Goal: Task Accomplishment & Management: Complete application form

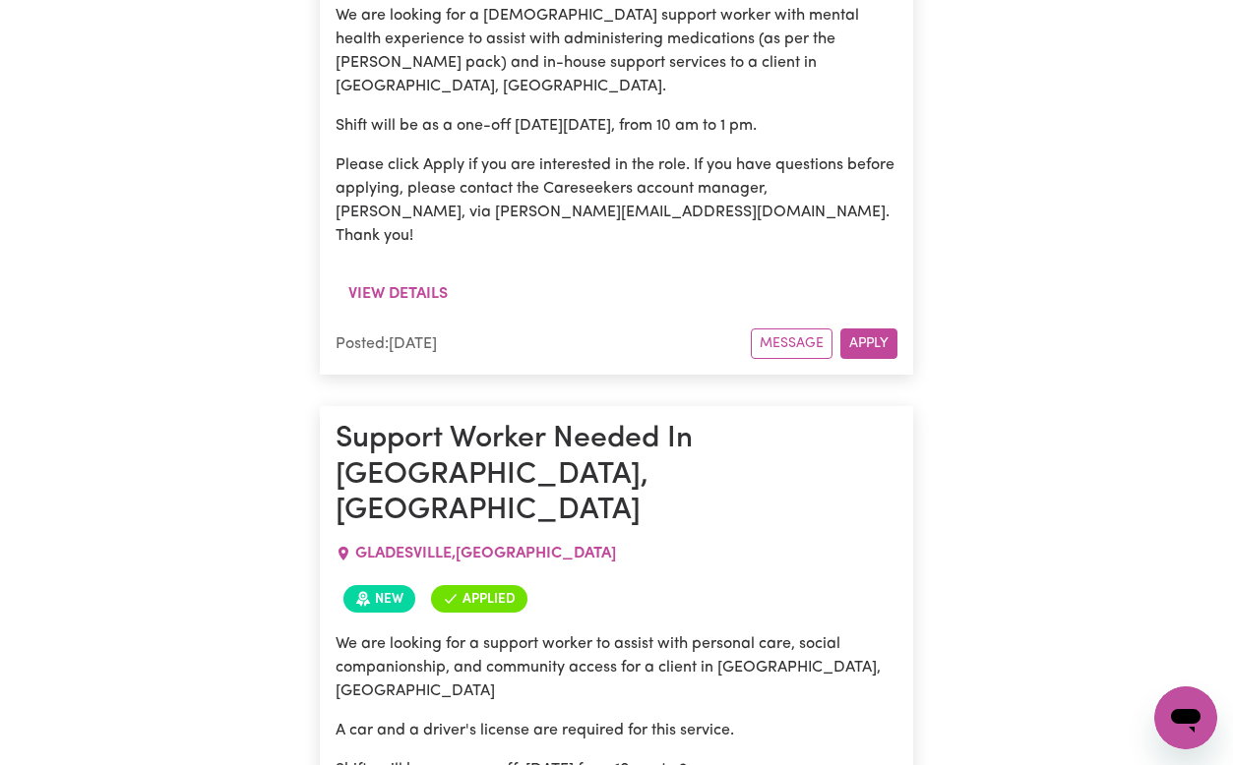
scroll to position [1139, 0]
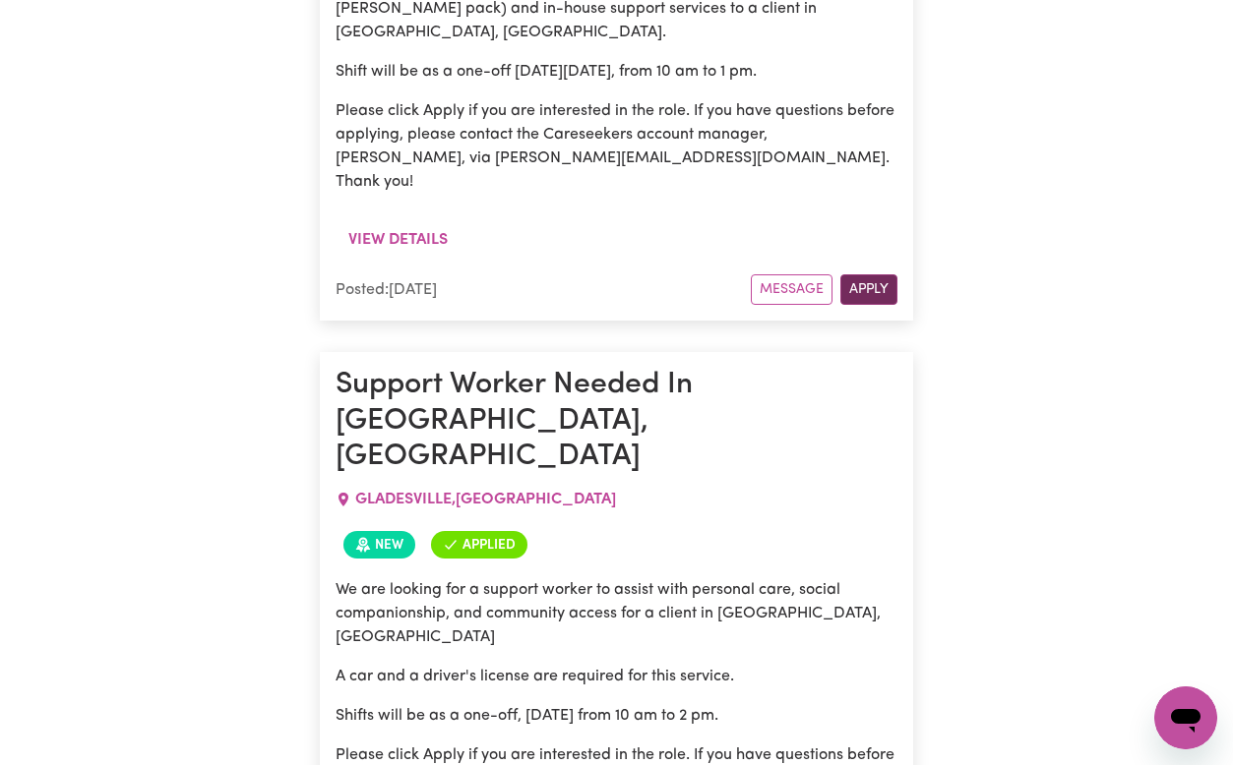
click at [877, 274] on button "Apply" at bounding box center [868, 289] width 57 height 30
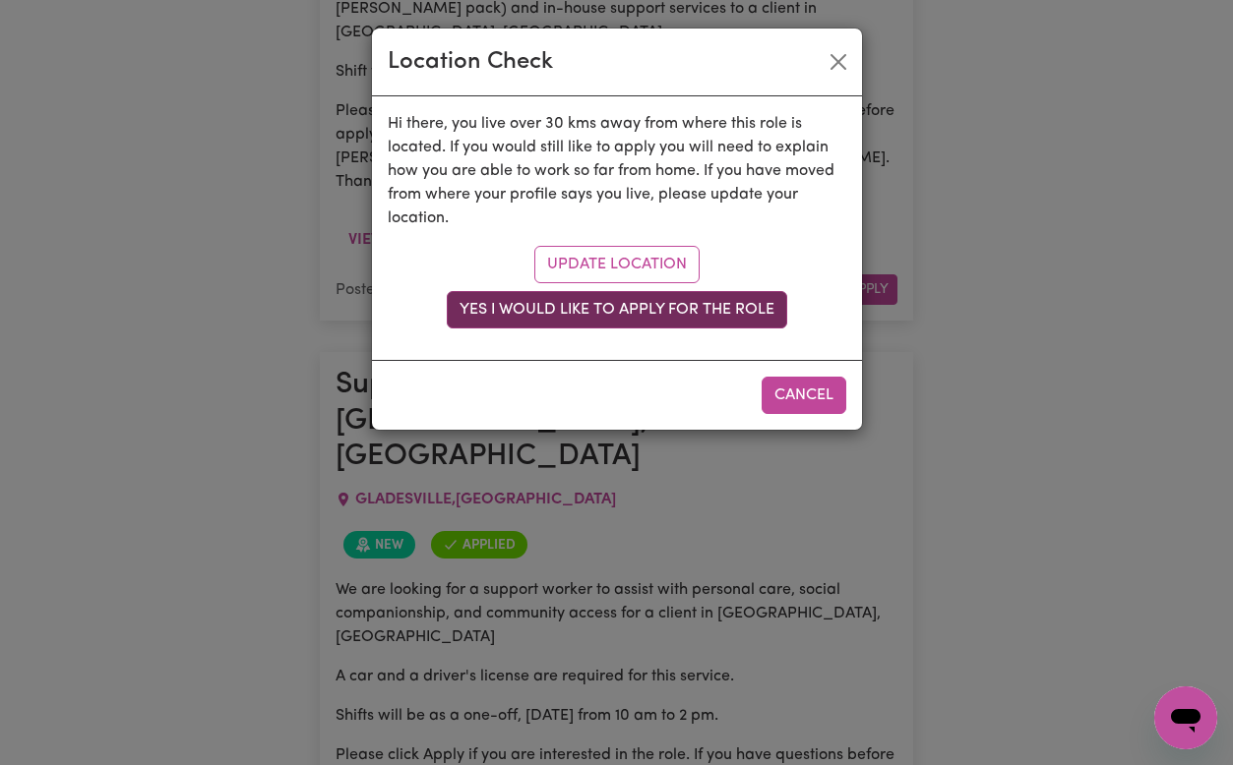
click at [729, 313] on button "Yes I would like to apply for the role" at bounding box center [617, 309] width 340 height 37
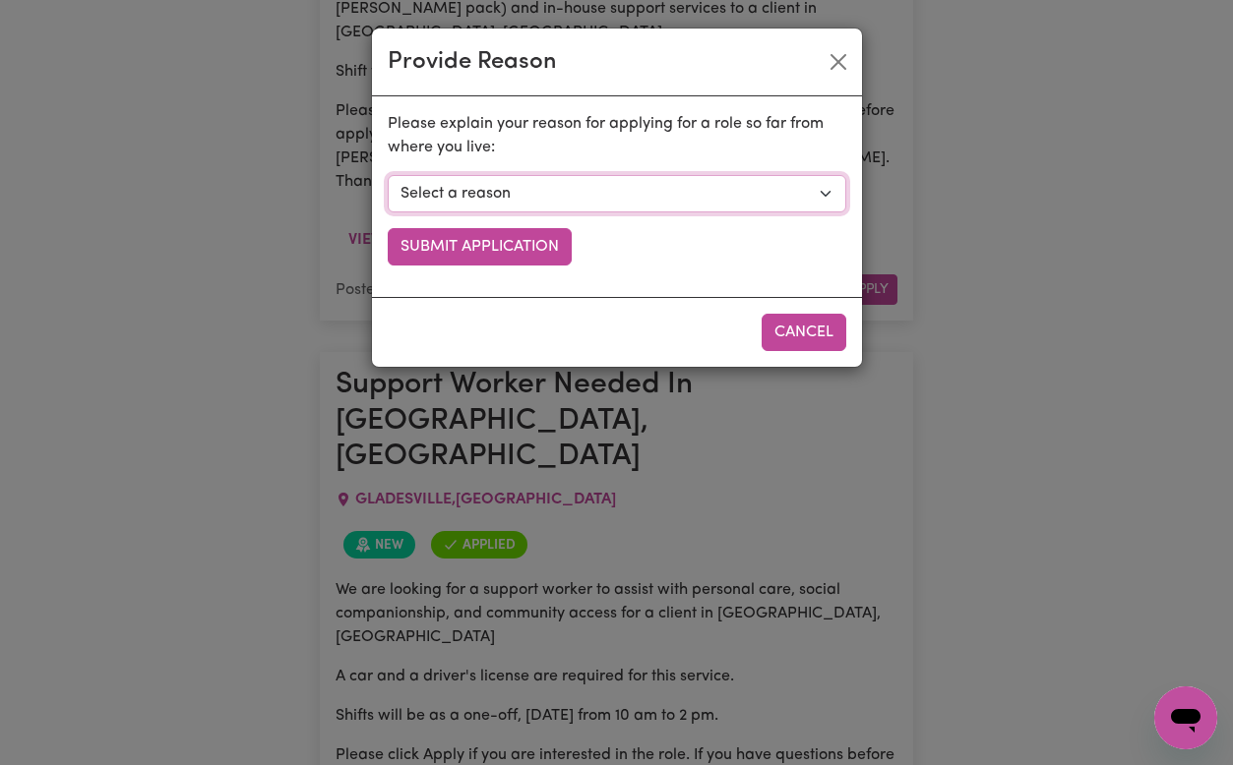
click at [566, 177] on select "Select a reason I currently travel to this area for work or other personal reas…" at bounding box center [617, 193] width 458 height 37
select select "I am open to longer shifts that make the travel worthwhile"
click at [388, 175] on select "Select a reason I currently travel to this area for work or other personal reas…" at bounding box center [617, 193] width 458 height 37
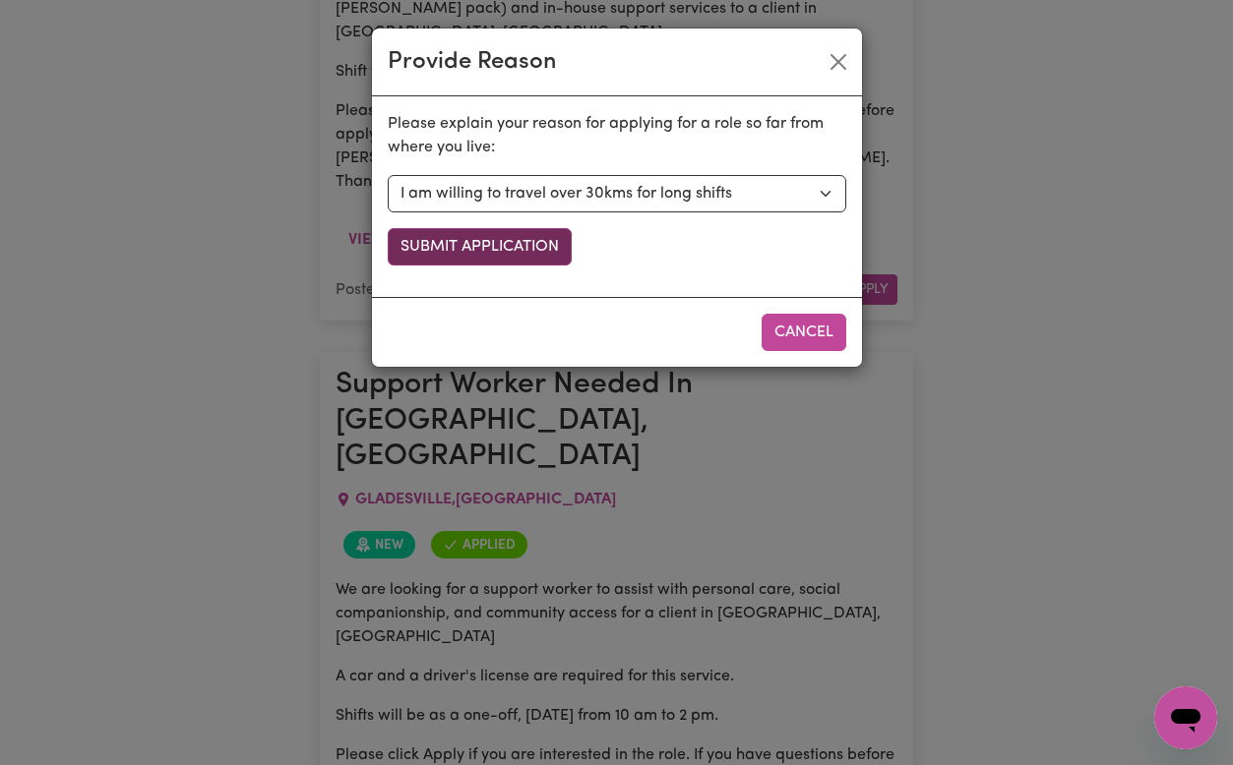
click at [515, 248] on button "Submit Application" at bounding box center [480, 246] width 184 height 37
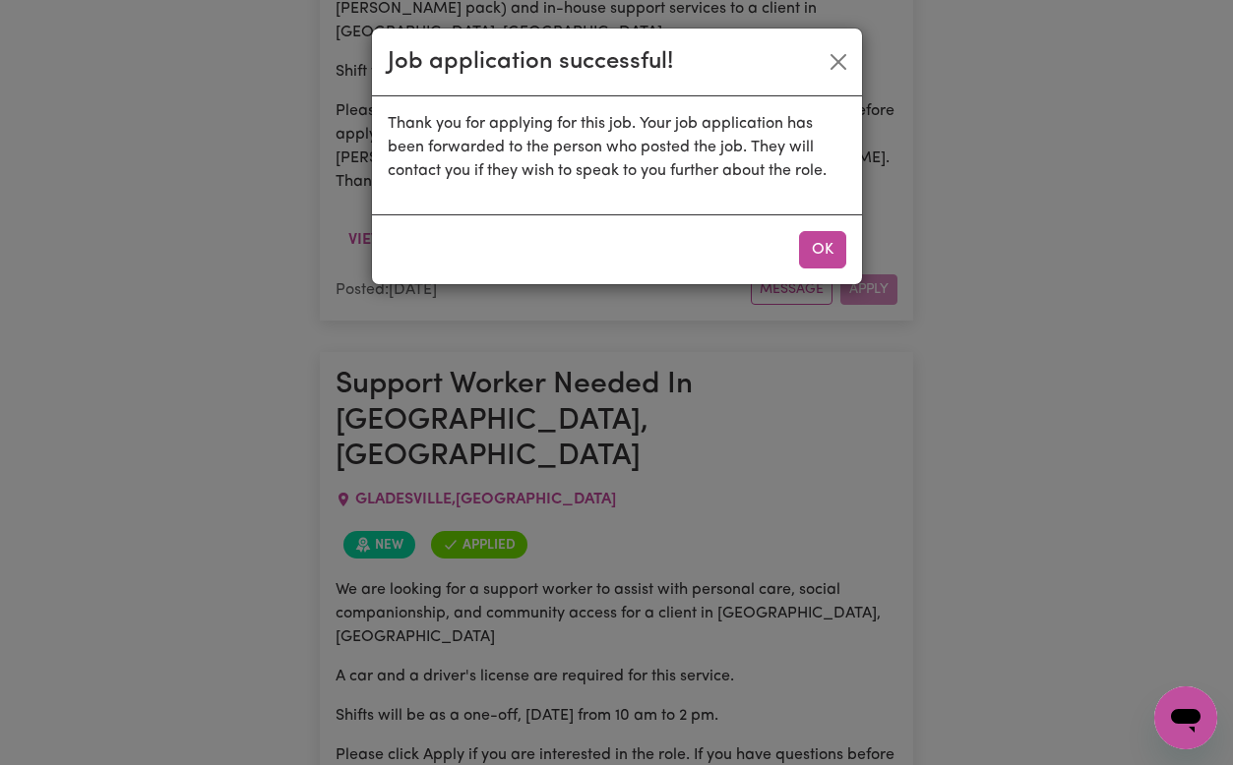
click at [521, 248] on div "OK" at bounding box center [617, 249] width 490 height 70
click at [821, 251] on button "OK" at bounding box center [822, 249] width 47 height 37
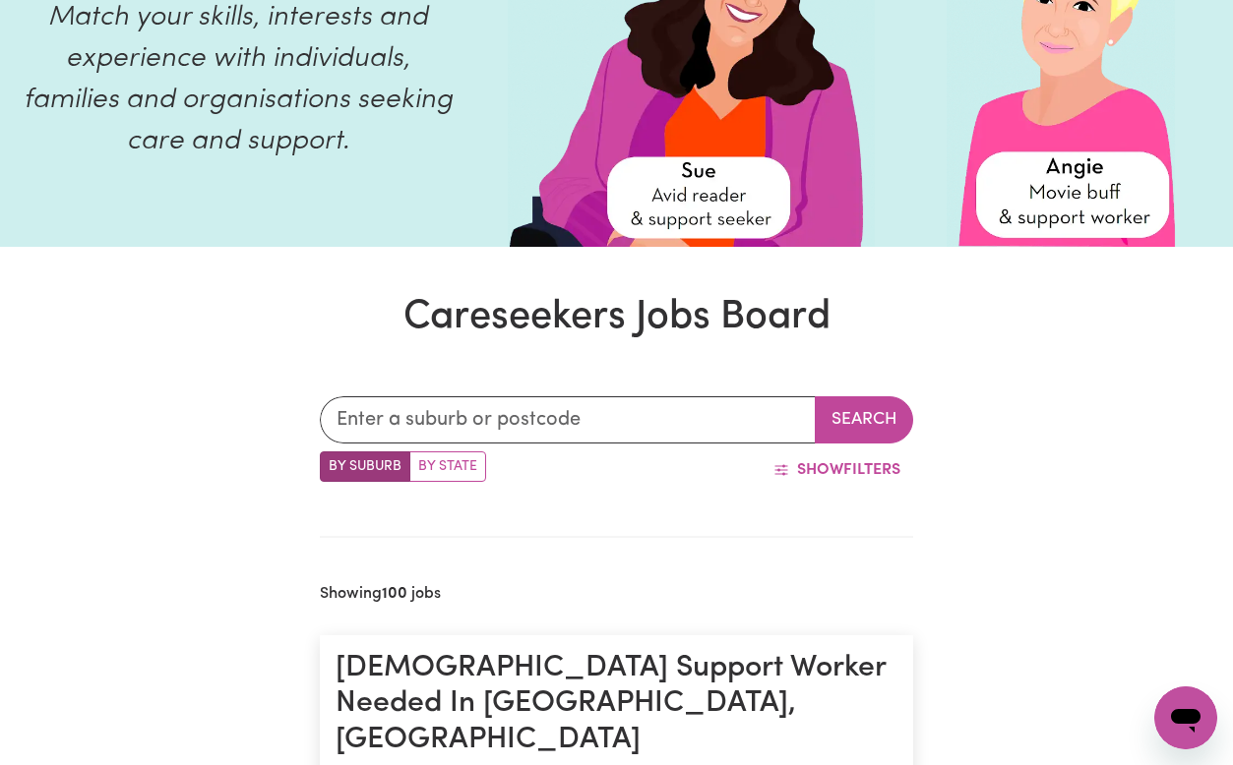
scroll to position [0, 0]
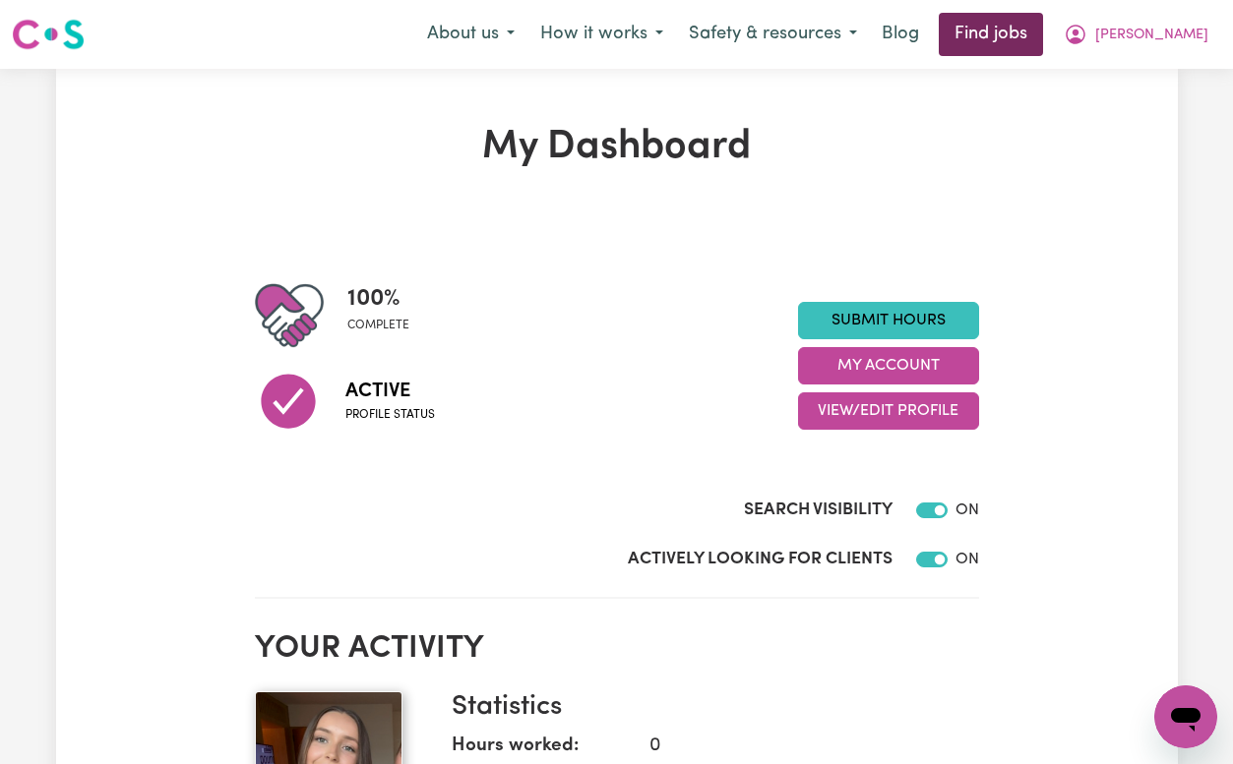
click at [1041, 33] on link "Find jobs" at bounding box center [990, 34] width 104 height 43
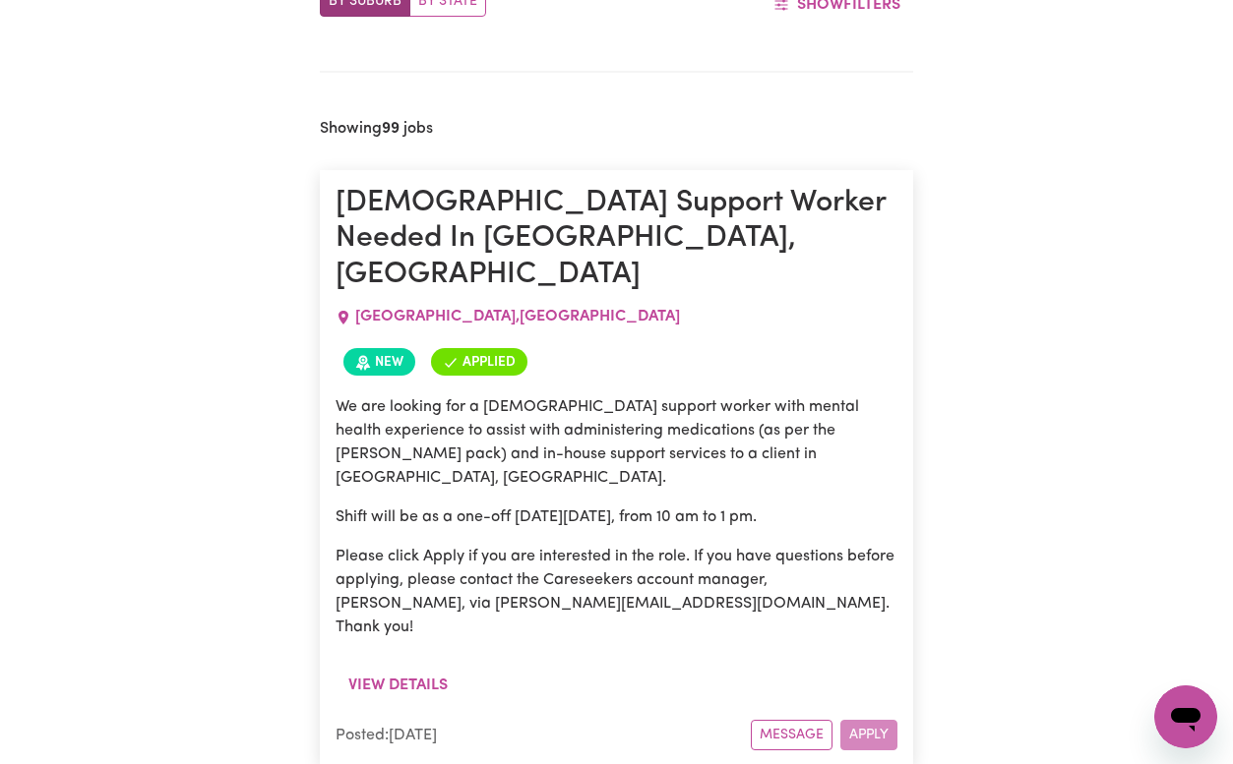
scroll to position [693, 0]
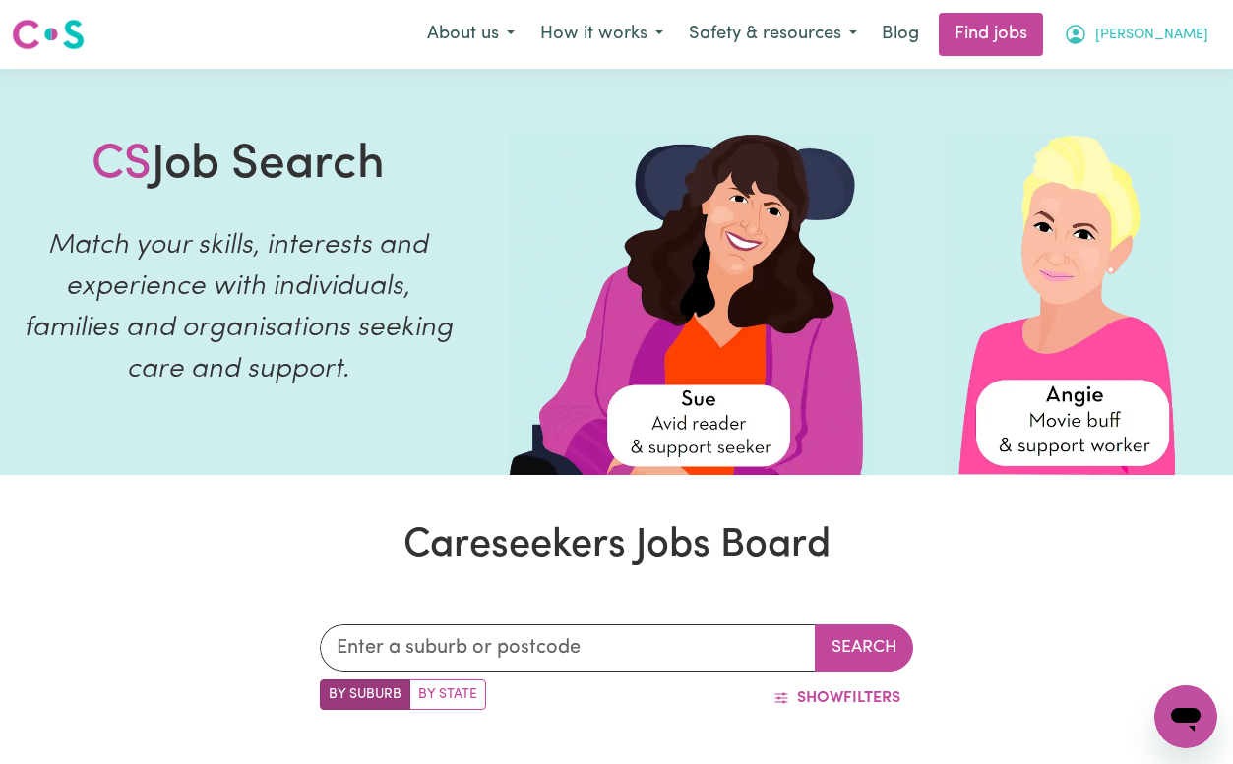
click at [1181, 30] on span "[PERSON_NAME]" at bounding box center [1151, 36] width 113 height 22
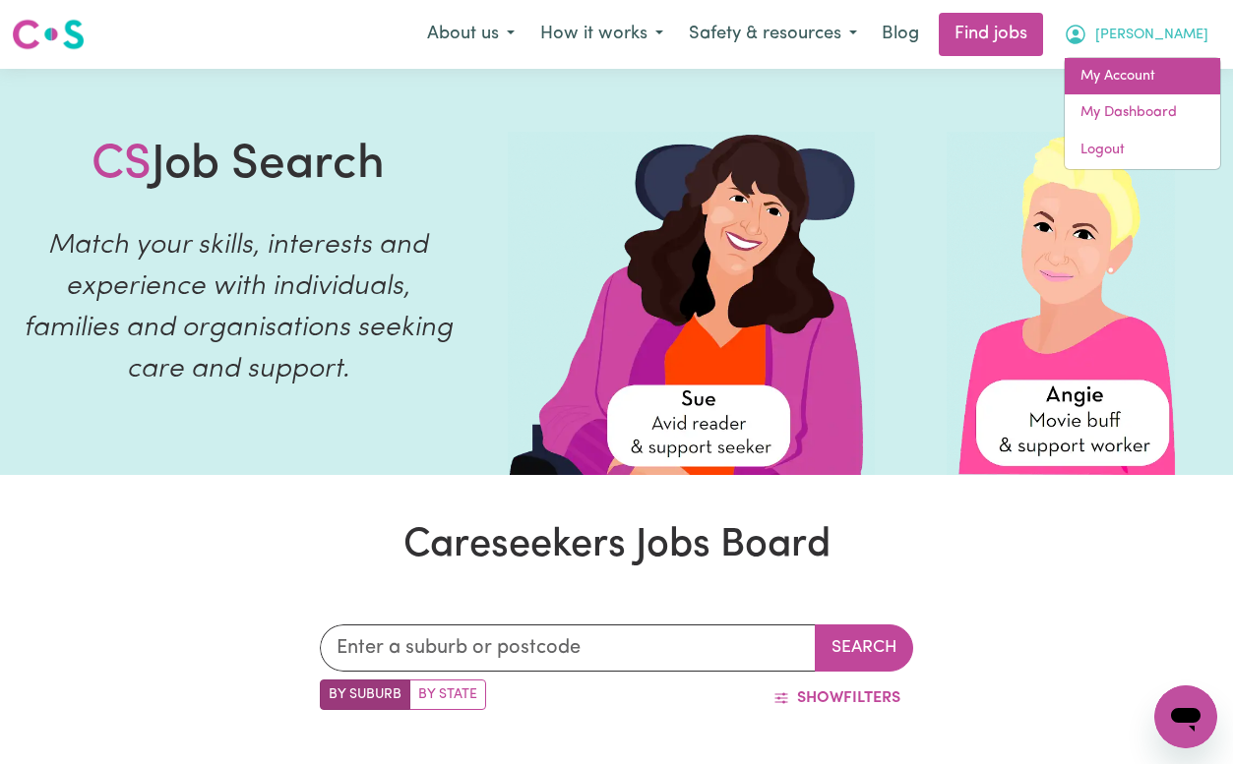
click at [1120, 79] on link "My Account" at bounding box center [1141, 76] width 155 height 37
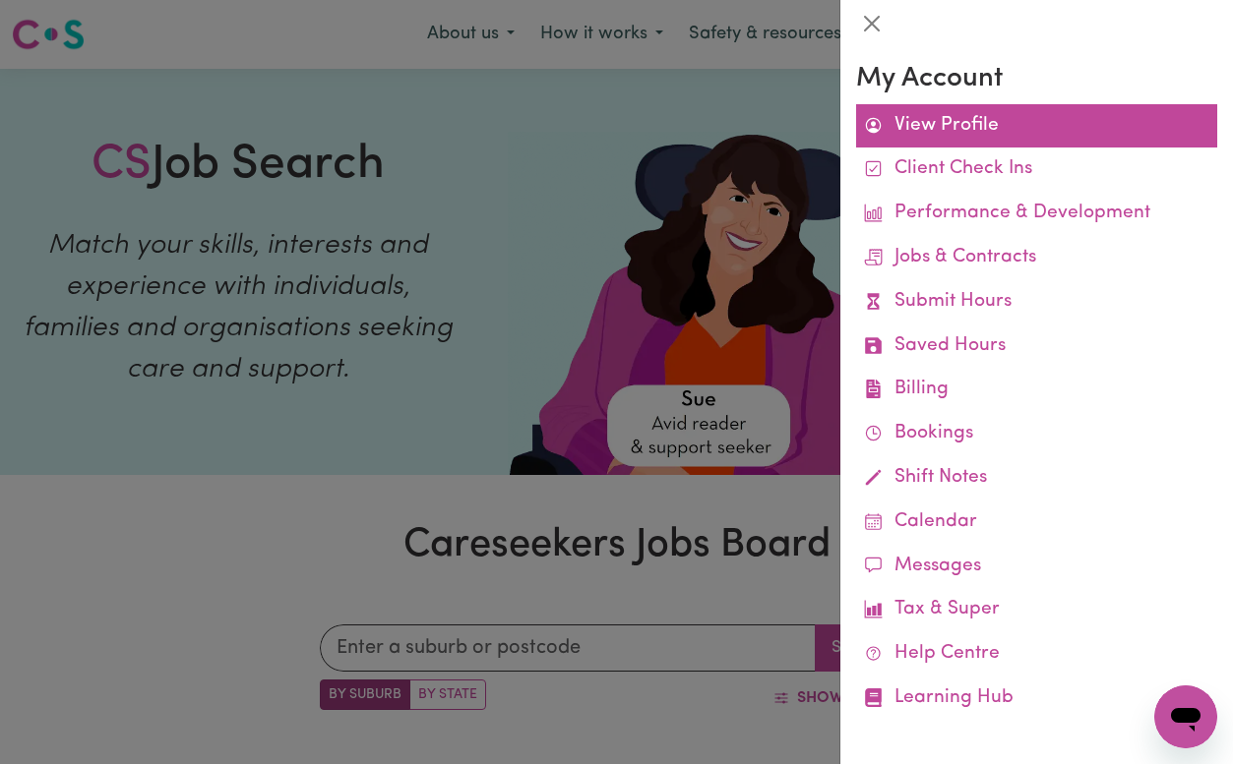
click at [1090, 133] on link "View Profile" at bounding box center [1036, 126] width 361 height 44
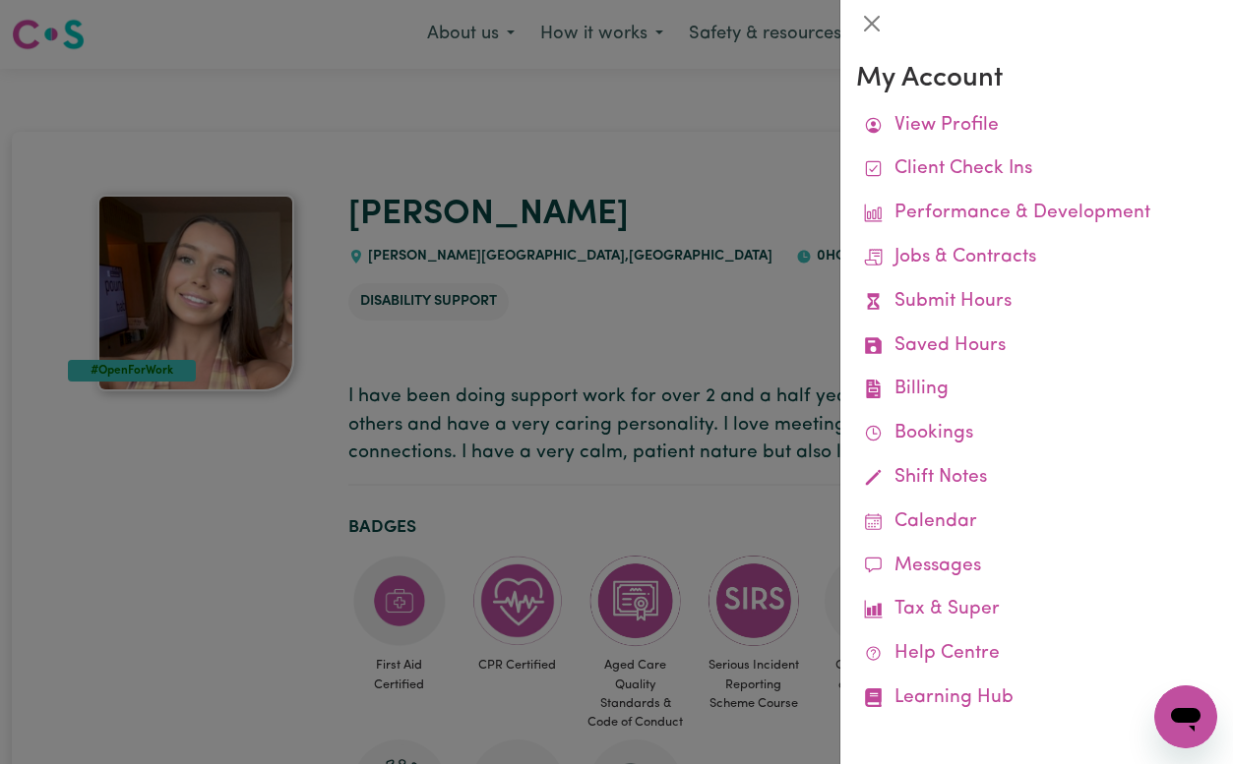
click at [669, 208] on div at bounding box center [616, 382] width 1233 height 764
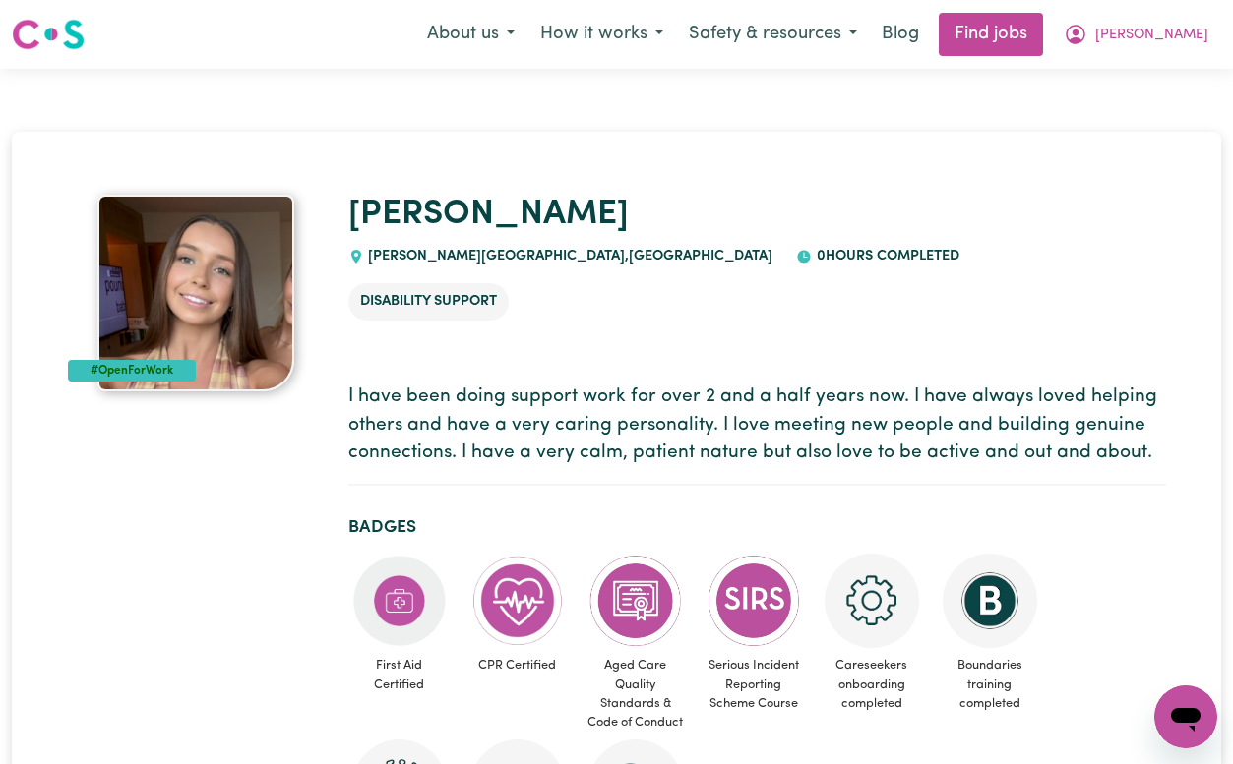
click at [1152, 451] on p "I have been doing support work for over 2 and a half years now. I have always l…" at bounding box center [756, 426] width 817 height 85
drag, startPoint x: 1145, startPoint y: 458, endPoint x: 350, endPoint y: 393, distance: 797.5
click at [350, 393] on p "I have been doing support work for over 2 and a half years now. I have always l…" at bounding box center [756, 426] width 817 height 85
copy p "I have been doing support work for over 2 and a half years now. I have always l…"
click at [1043, 20] on link "Find jobs" at bounding box center [990, 34] width 104 height 43
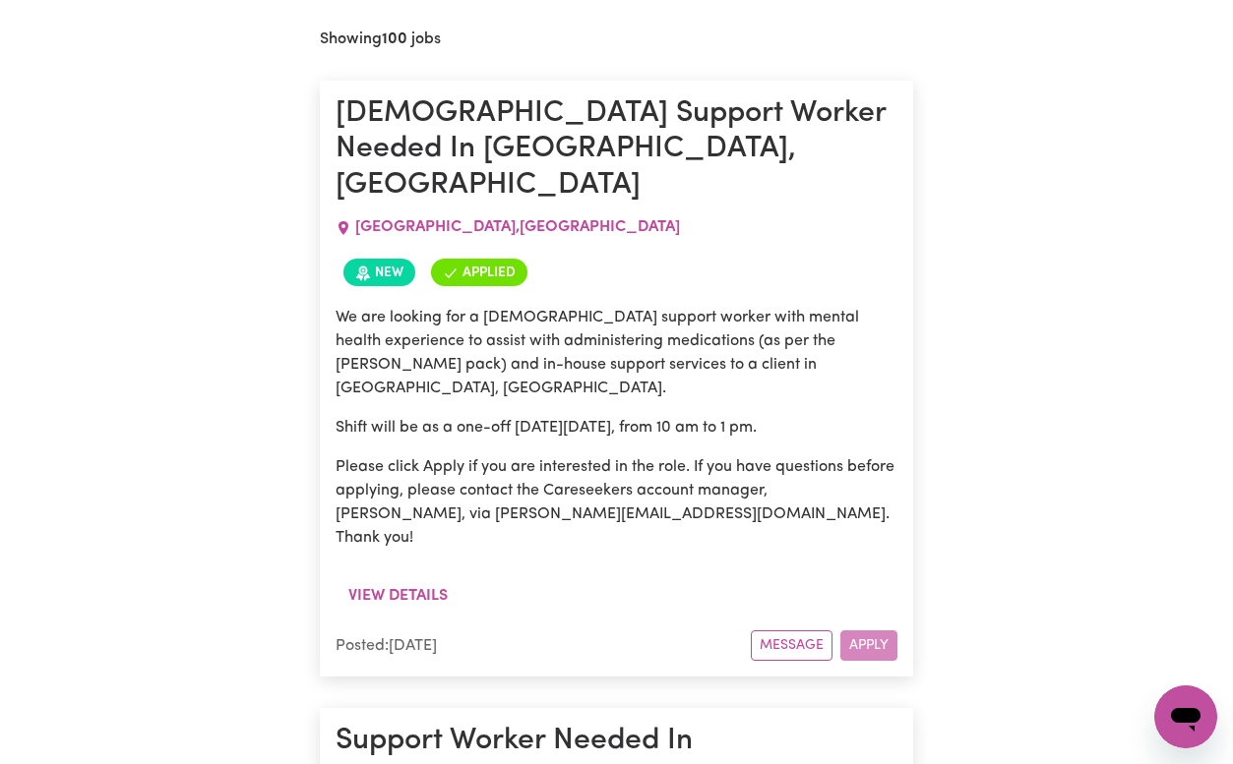
scroll to position [826, 0]
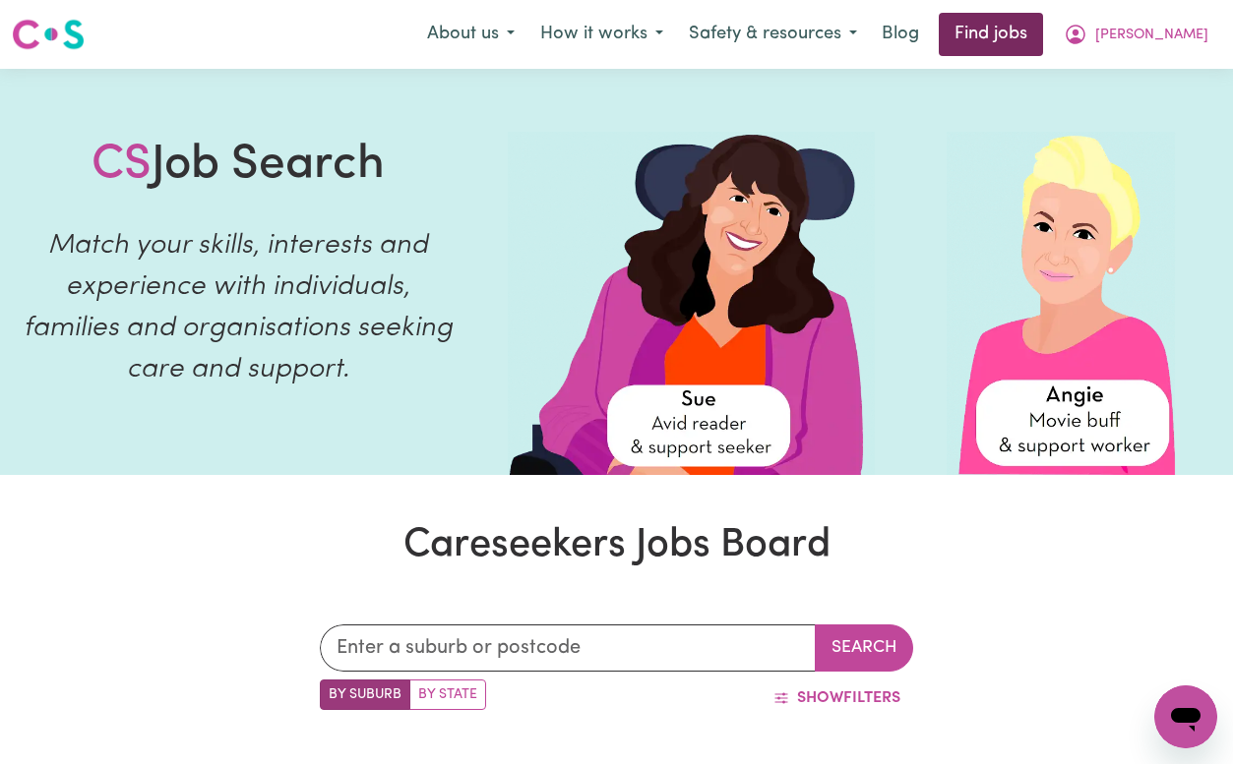
click at [1029, 35] on link "Find jobs" at bounding box center [990, 34] width 104 height 43
click at [1043, 30] on link "Find jobs" at bounding box center [990, 34] width 104 height 43
click at [1043, 24] on link "Find jobs" at bounding box center [990, 34] width 104 height 43
click at [1043, 44] on link "Find jobs" at bounding box center [990, 34] width 104 height 43
click at [1021, 26] on link "Find jobs" at bounding box center [990, 34] width 104 height 43
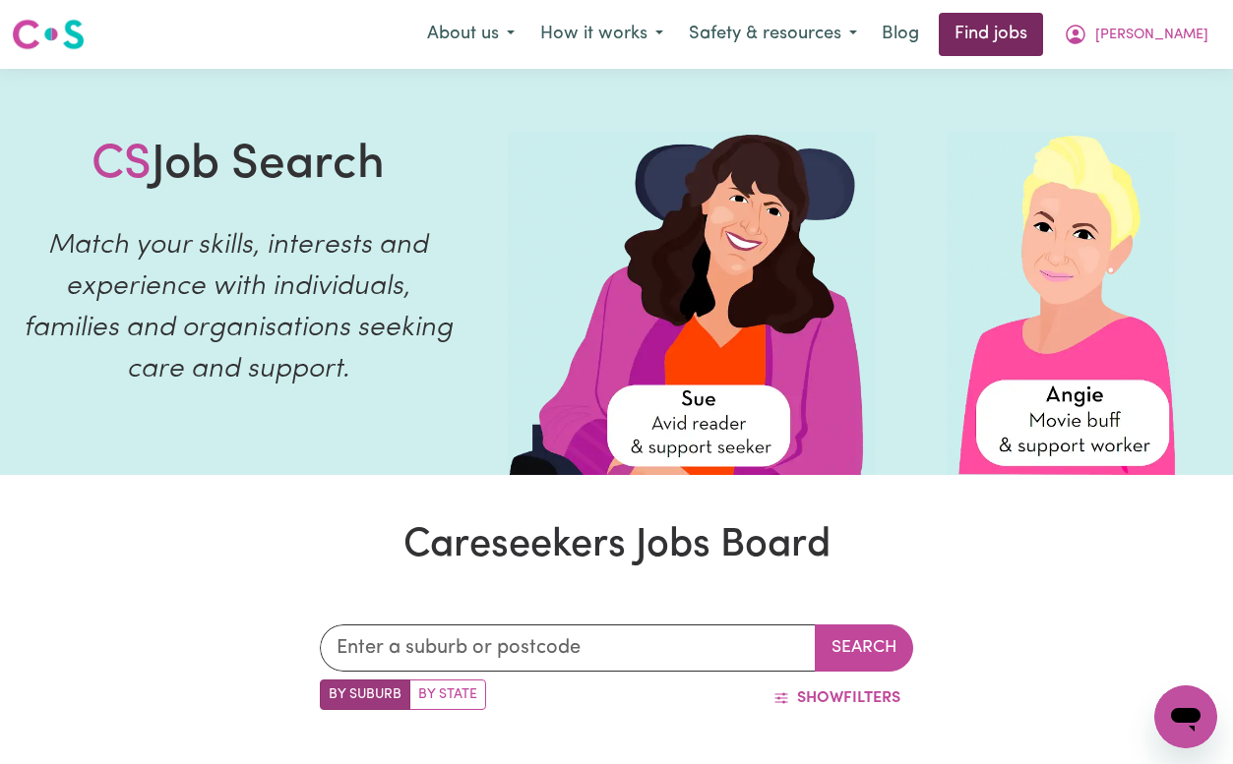
click at [1033, 45] on link "Find jobs" at bounding box center [990, 34] width 104 height 43
